Goal: Information Seeking & Learning: Learn about a topic

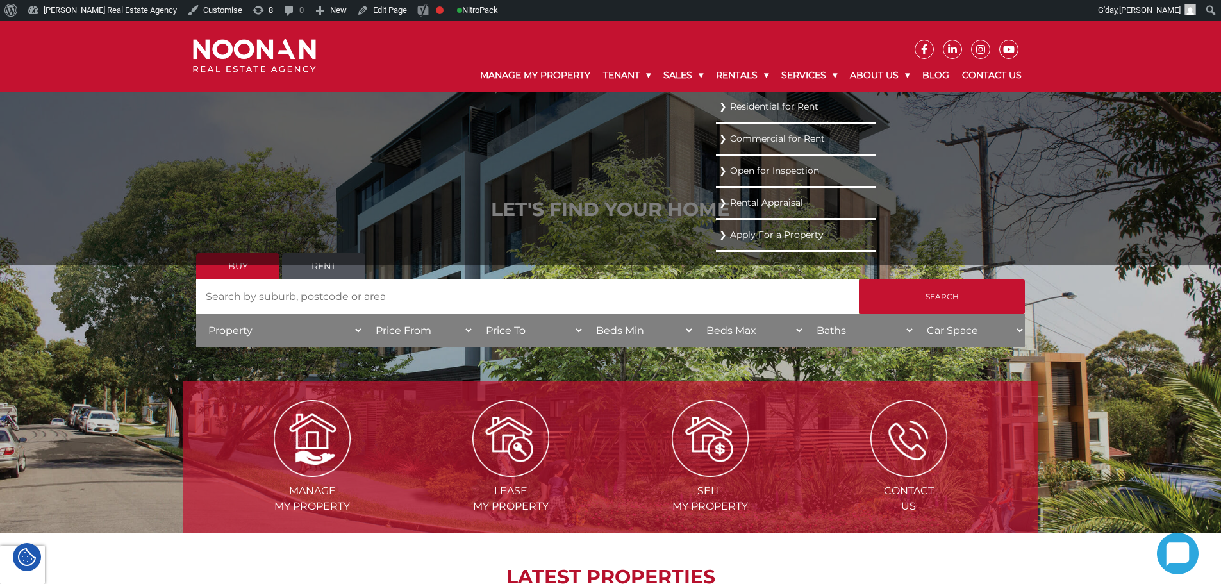
drag, startPoint x: 753, startPoint y: 122, endPoint x: 753, endPoint y: 115, distance: 7.1
click at [753, 122] on li "Residential for Rent" at bounding box center [796, 108] width 160 height 32
click at [753, 109] on link "Residential for Rent" at bounding box center [796, 106] width 154 height 17
click at [734, 112] on link "Residential for Rent" at bounding box center [796, 106] width 154 height 17
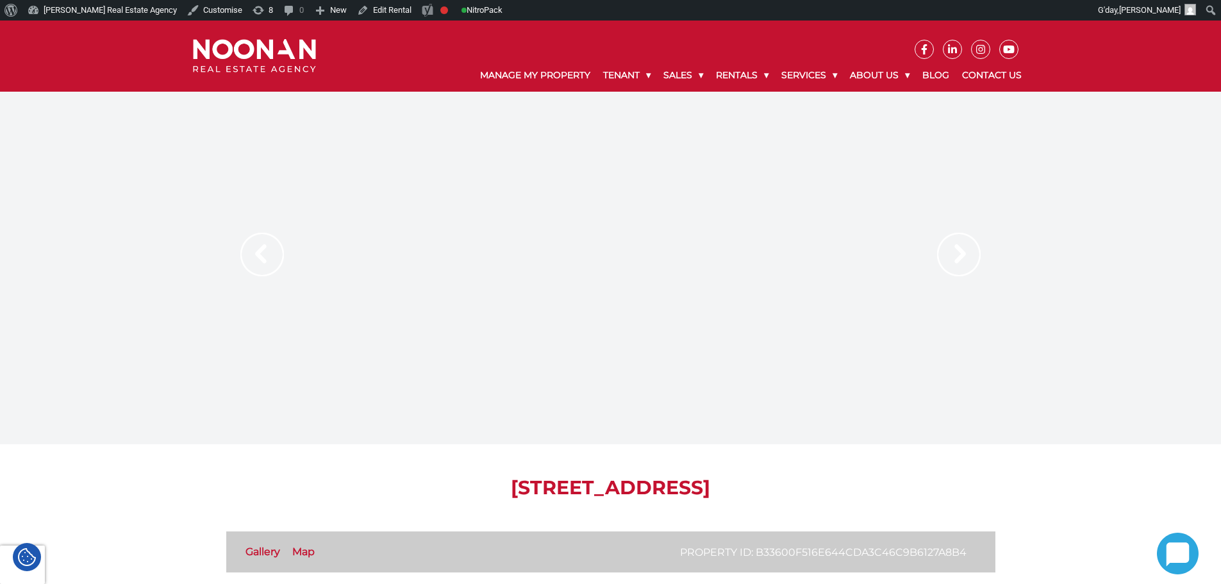
drag, startPoint x: 782, startPoint y: 206, endPoint x: 569, endPoint y: 457, distance: 328.9
click at [960, 262] on img at bounding box center [959, 255] width 44 height 44
click at [961, 259] on img at bounding box center [959, 255] width 44 height 44
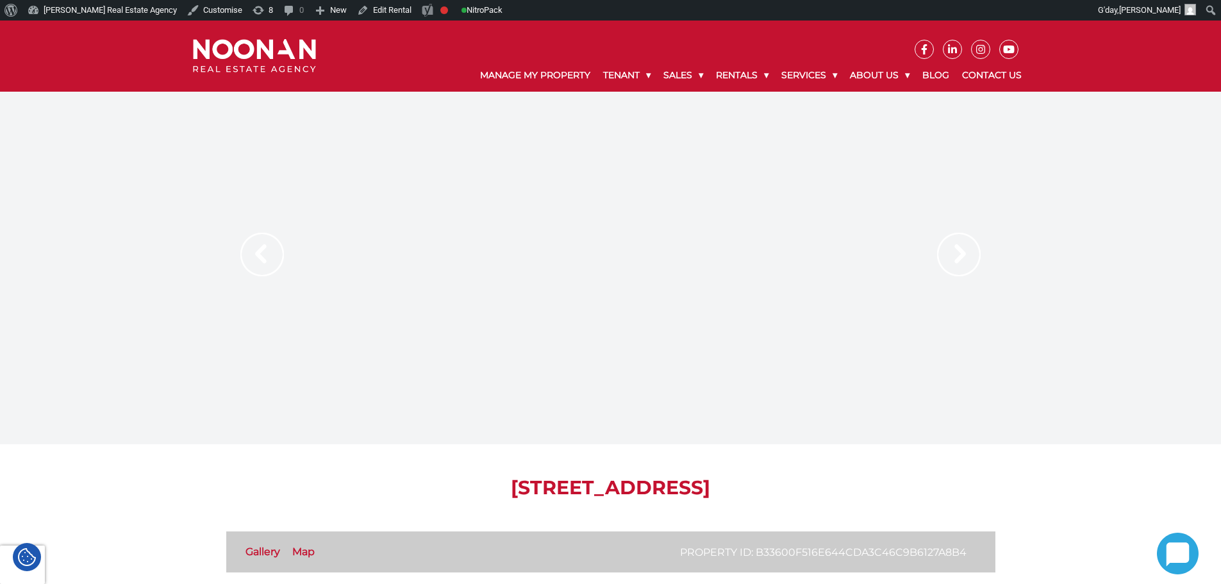
click at [829, 401] on div at bounding box center [610, 268] width 769 height 353
click at [234, 247] on div at bounding box center [610, 268] width 769 height 353
click at [263, 249] on img at bounding box center [262, 255] width 44 height 44
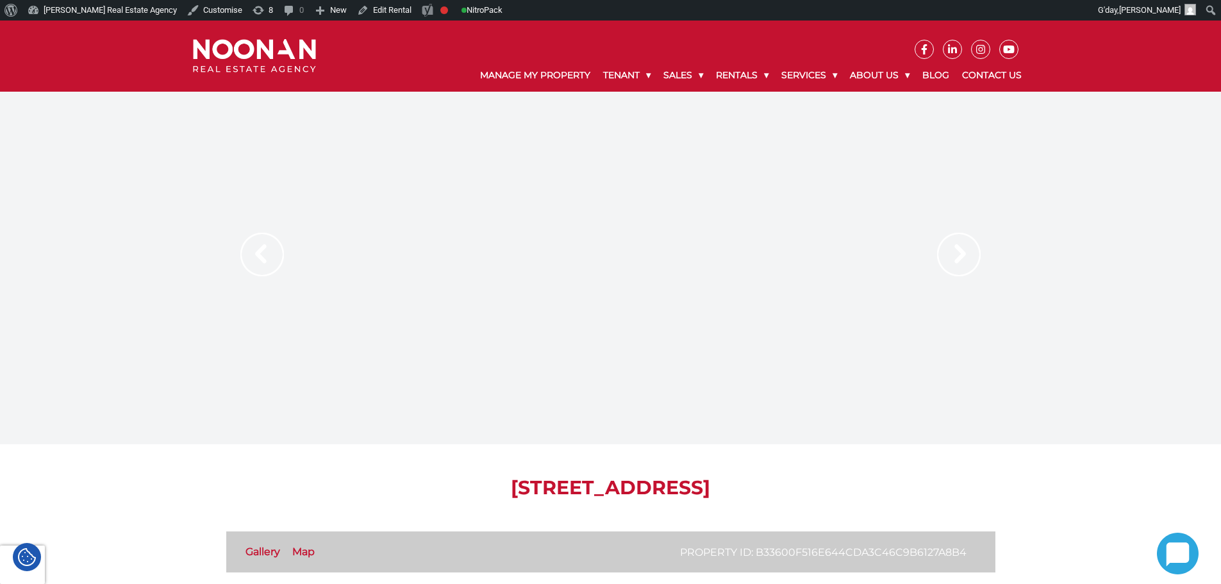
click at [263, 249] on img at bounding box center [262, 255] width 44 height 44
click at [239, 234] on div at bounding box center [610, 268] width 769 height 353
click at [271, 270] on img at bounding box center [262, 255] width 44 height 44
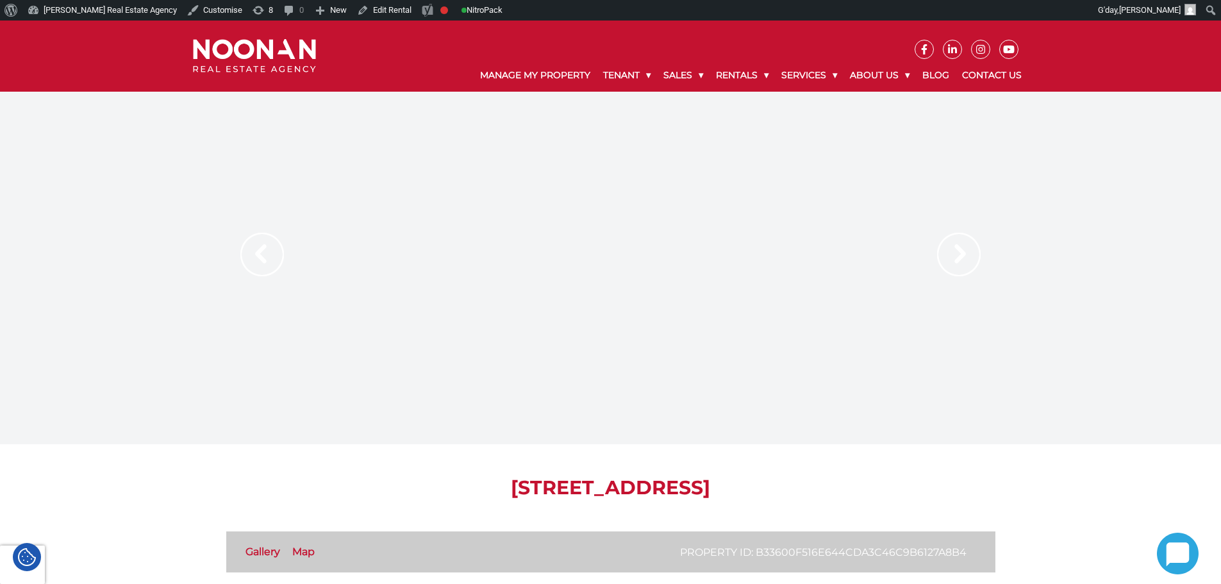
click at [271, 270] on img at bounding box center [262, 255] width 44 height 44
click at [271, 252] on img at bounding box center [262, 255] width 44 height 44
click at [969, 252] on img at bounding box center [959, 255] width 44 height 44
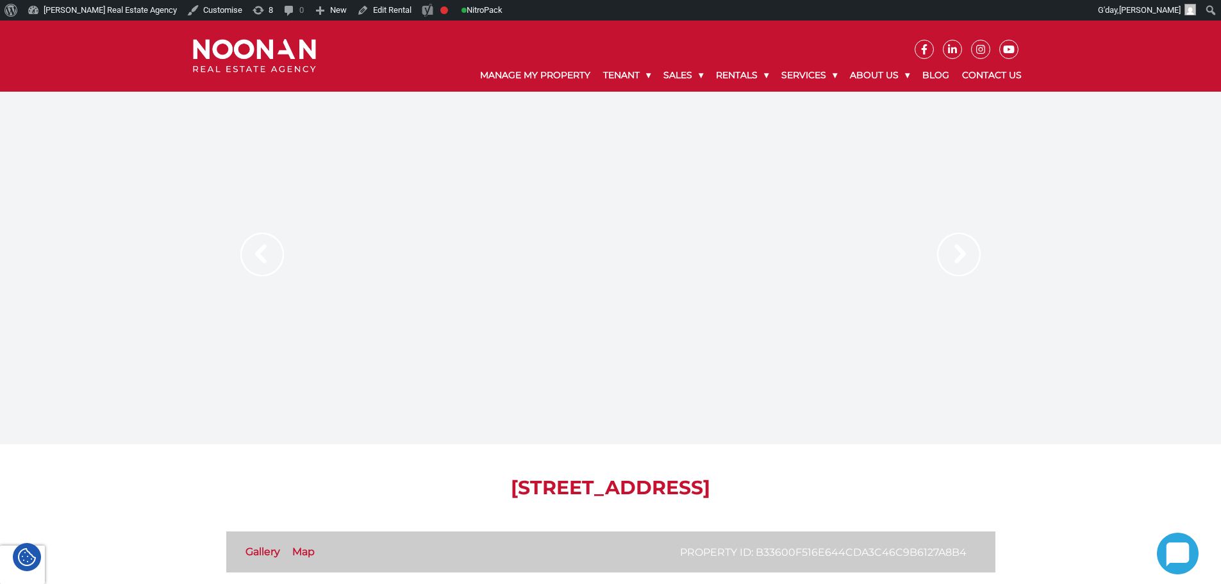
click at [969, 252] on img at bounding box center [959, 255] width 44 height 44
click at [950, 254] on img at bounding box center [959, 255] width 44 height 44
click at [269, 254] on img at bounding box center [262, 255] width 44 height 44
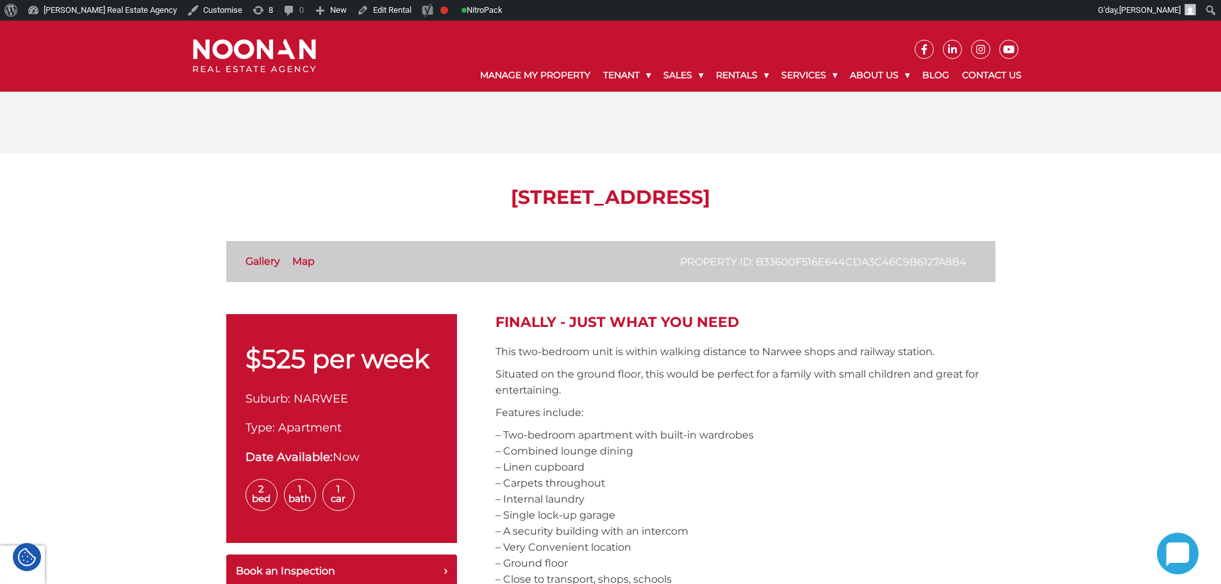
scroll to position [192, 0]
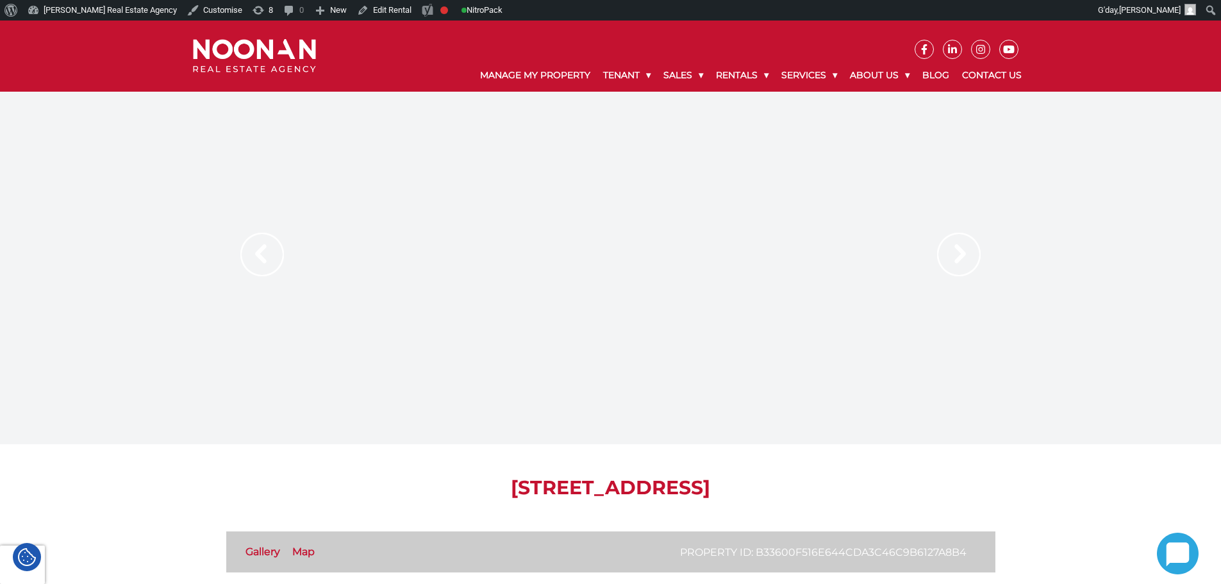
click at [256, 247] on img at bounding box center [262, 255] width 44 height 44
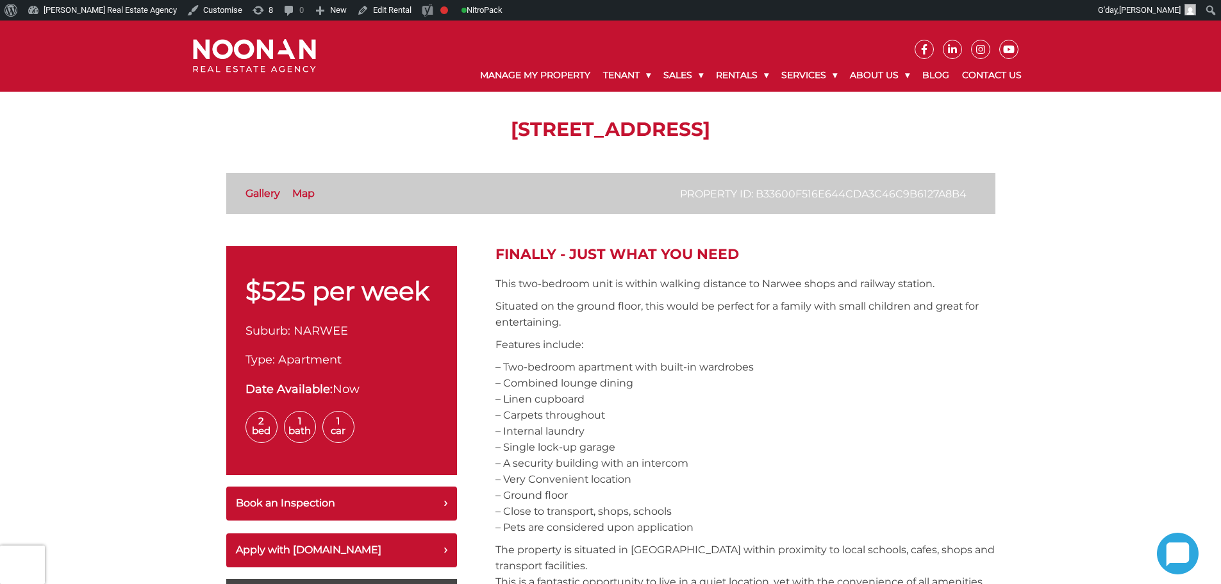
scroll to position [289, 0]
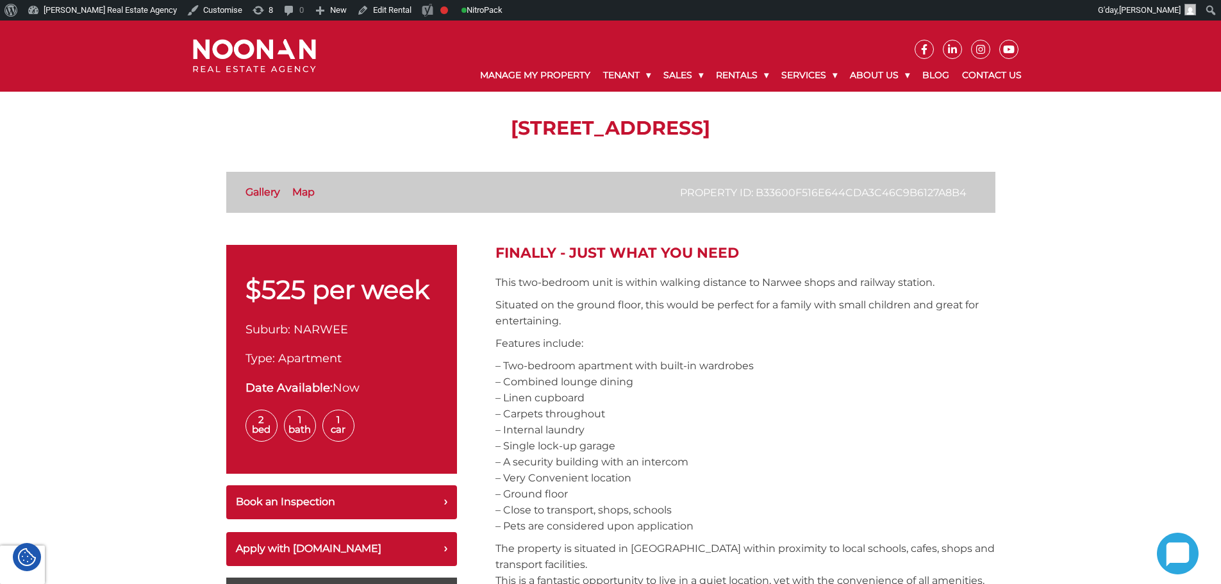
drag, startPoint x: 100, startPoint y: 144, endPoint x: 153, endPoint y: 146, distance: 52.6
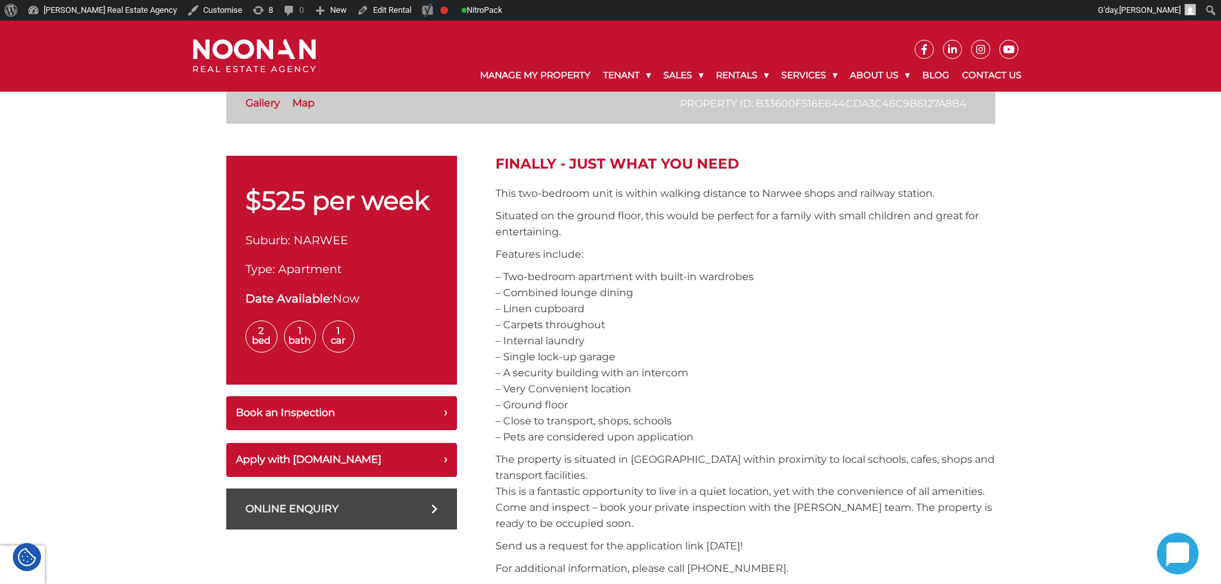
scroll to position [353, 0]
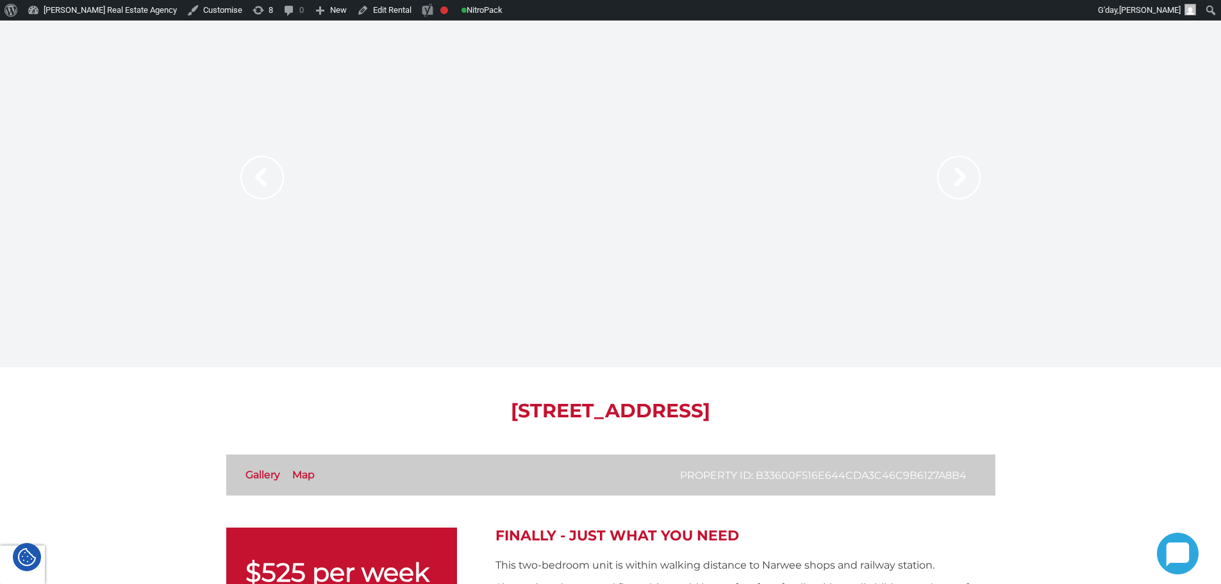
scroll to position [0, 0]
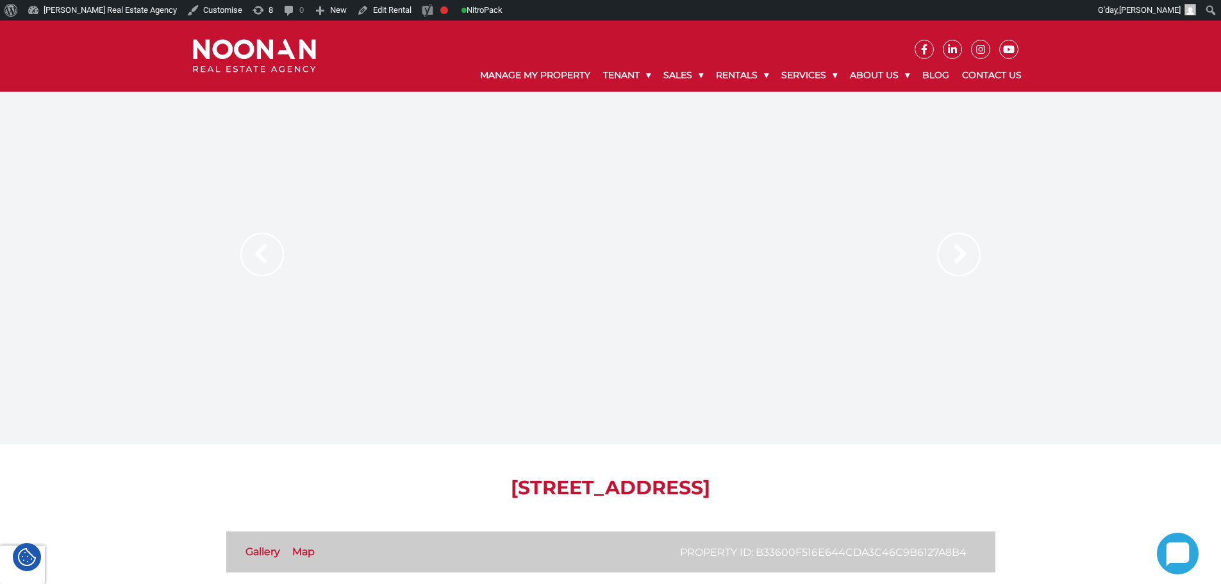
click at [967, 265] on img at bounding box center [959, 255] width 44 height 44
drag, startPoint x: 829, startPoint y: 489, endPoint x: 521, endPoint y: 490, distance: 308.4
click at [285, 481] on h1 "[STREET_ADDRESS]" at bounding box center [610, 487] width 769 height 23
click at [593, 479] on h1 "[STREET_ADDRESS]" at bounding box center [610, 487] width 769 height 23
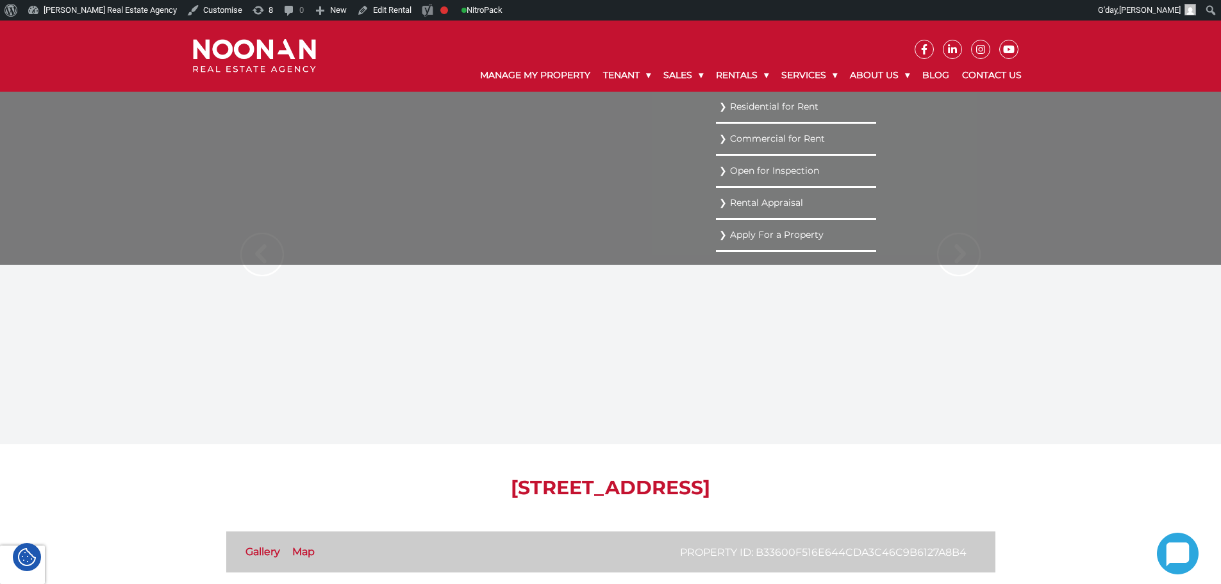
click at [727, 101] on link "Residential for Rent" at bounding box center [796, 106] width 154 height 17
